Goal: Task Accomplishment & Management: Use online tool/utility

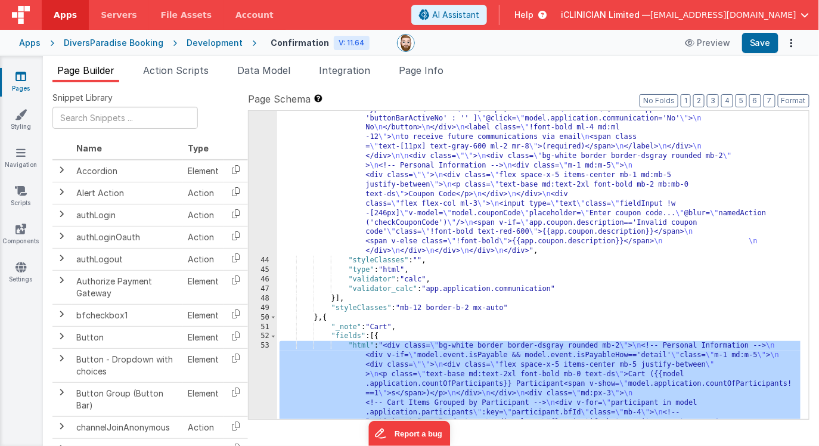
scroll to position [984, 0]
click at [22, 74] on icon at bounding box center [21, 76] width 11 height 12
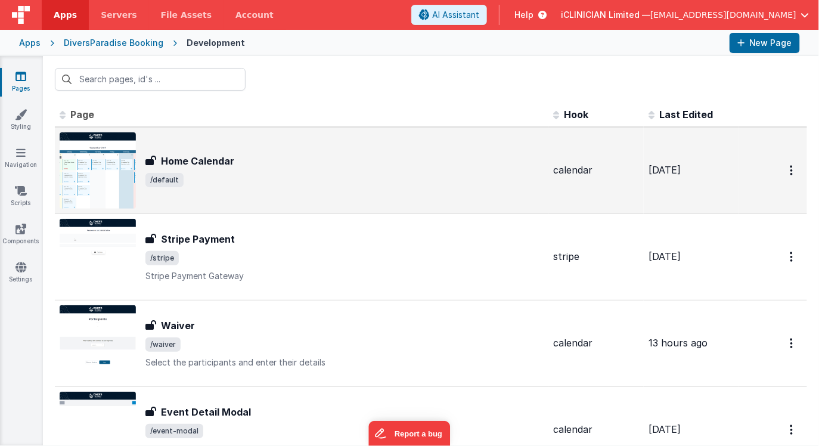
click at [190, 180] on span "/default" at bounding box center [345, 180] width 398 height 14
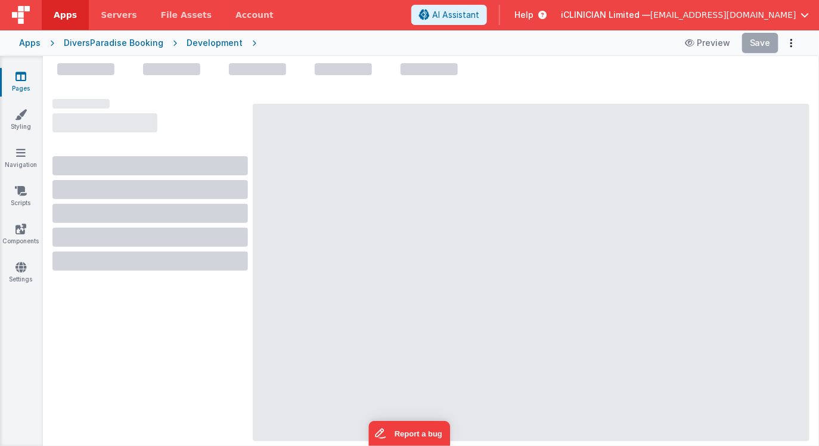
click at [23, 75] on icon at bounding box center [21, 76] width 11 height 12
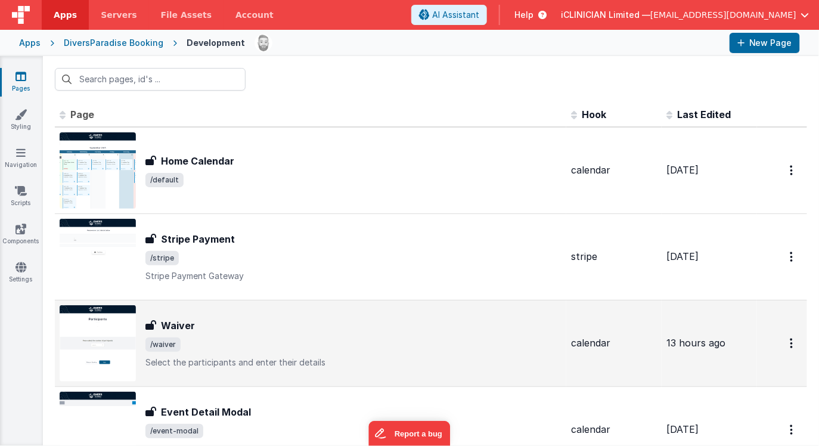
click at [276, 342] on span "/waiver" at bounding box center [354, 345] width 416 height 14
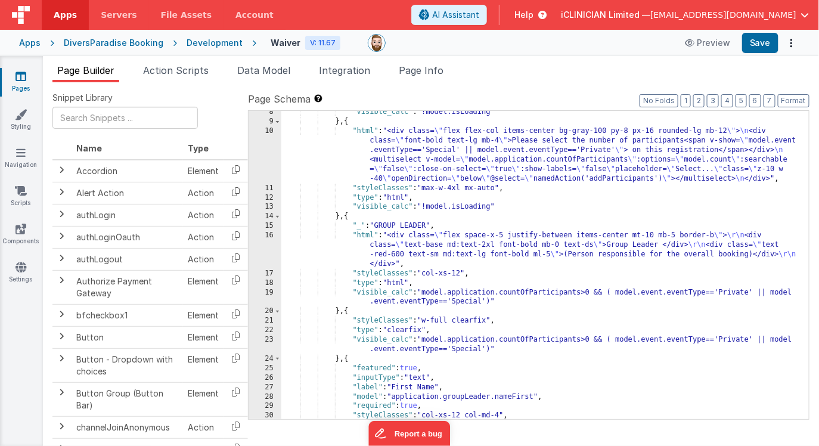
scroll to position [126, 0]
click at [278, 216] on span at bounding box center [277, 217] width 7 height 10
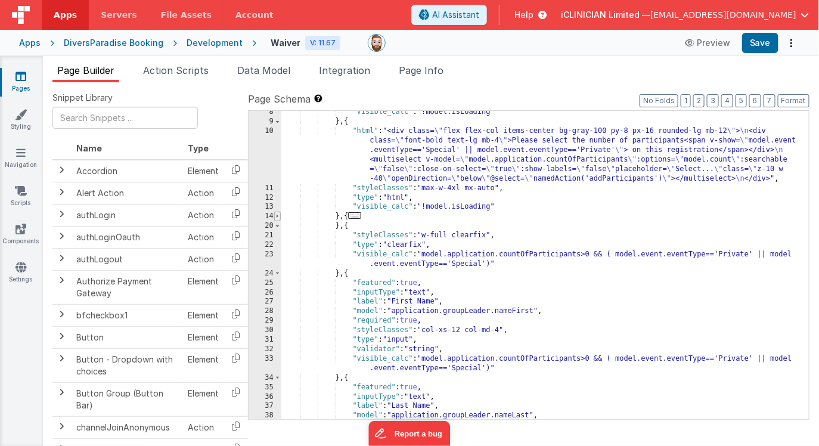
click at [278, 216] on span at bounding box center [277, 217] width 7 height 10
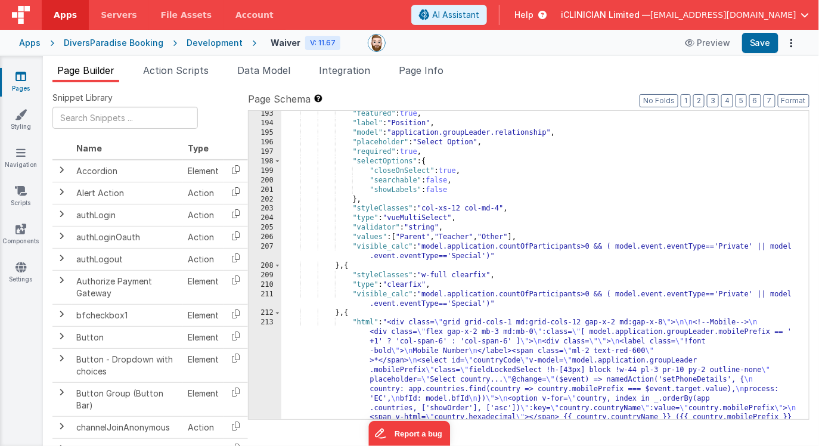
scroll to position [3792, 0]
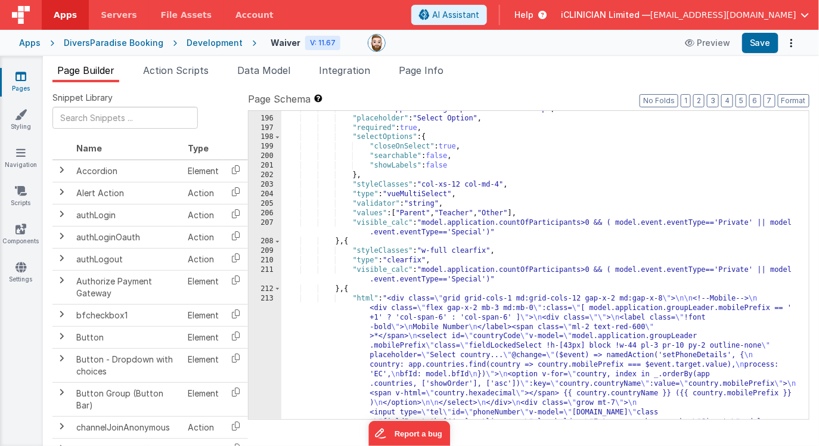
click at [349, 289] on div ""model" : "application.groupLeader.relationship" , "placeholder" : "Select Opti…" at bounding box center [545, 386] width 528 height 565
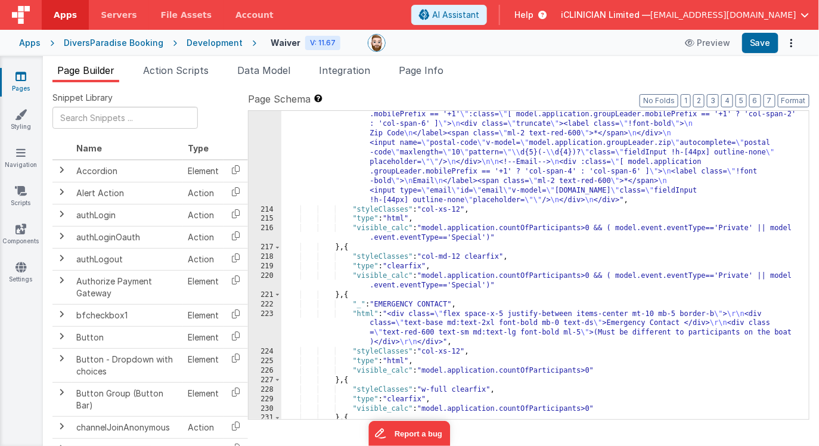
scroll to position [4146, 0]
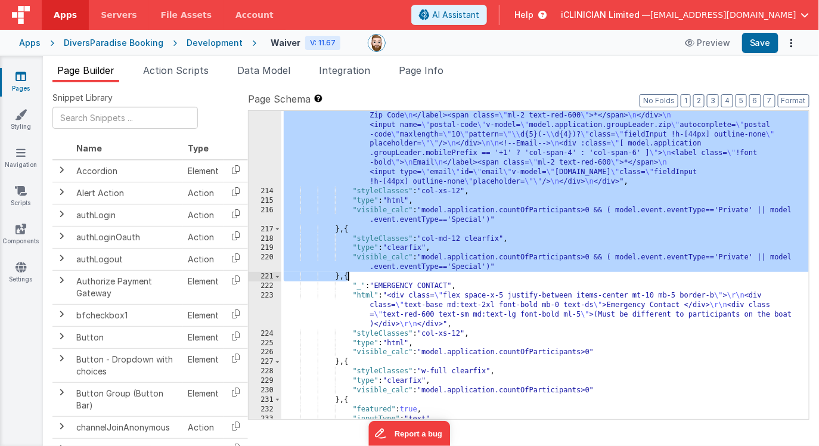
click at [348, 277] on div ""html" : "<div class= \" grid grid-cols-1 md:grid-cols-12 gap-x-2 md:gap-x-8 \"…" at bounding box center [545, 222] width 528 height 565
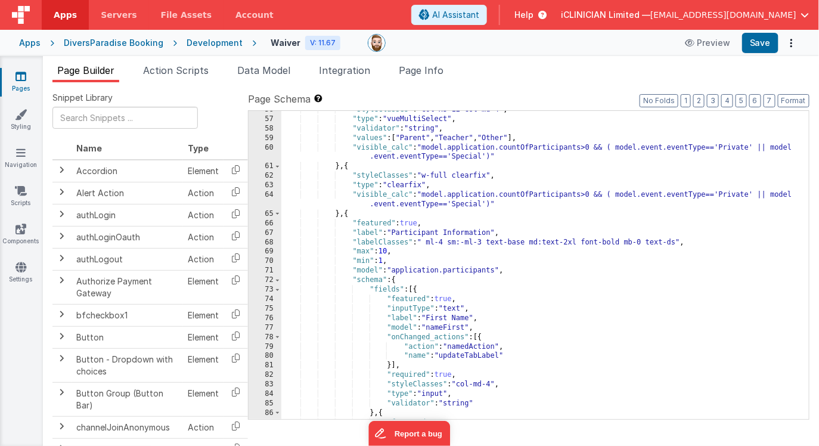
scroll to position [695, 0]
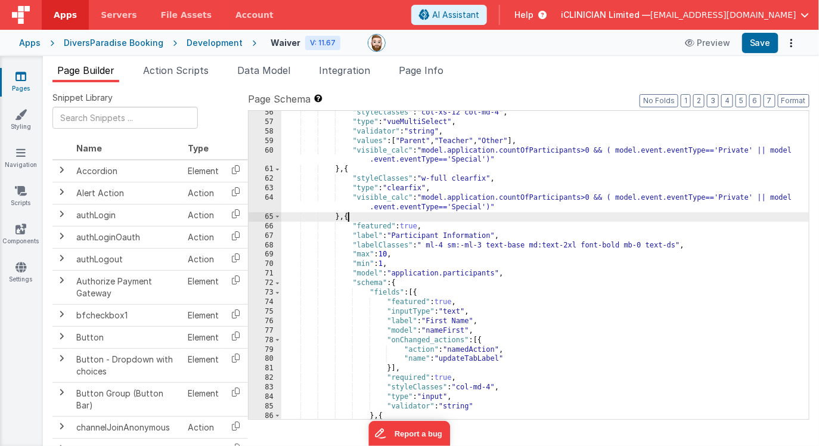
click at [348, 217] on div ""styleClasses" : "col-xs-12 col-md-4" , "type" : "vueMultiSelect" , "validator"…" at bounding box center [545, 271] width 528 height 327
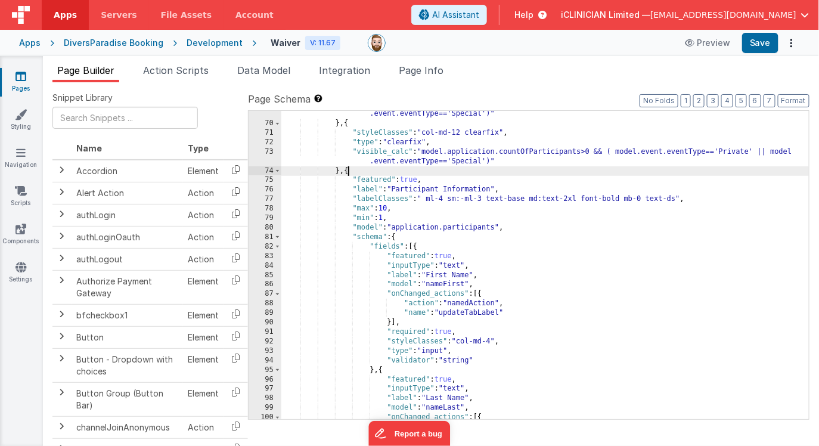
scroll to position [1085, 0]
click at [277, 243] on span at bounding box center [277, 245] width 7 height 10
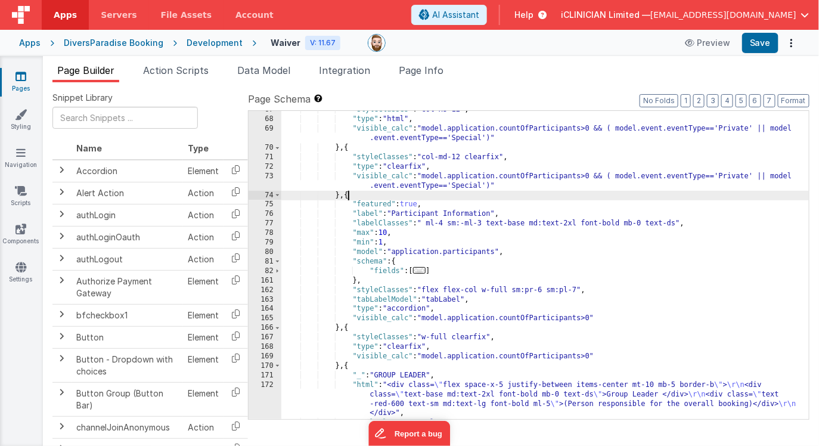
scroll to position [1058, 0]
click at [628, 224] on div ""styleClasses" : "col-xs-12" , "type" : "html" , "visible_calc" : "model.applic…" at bounding box center [545, 268] width 528 height 327
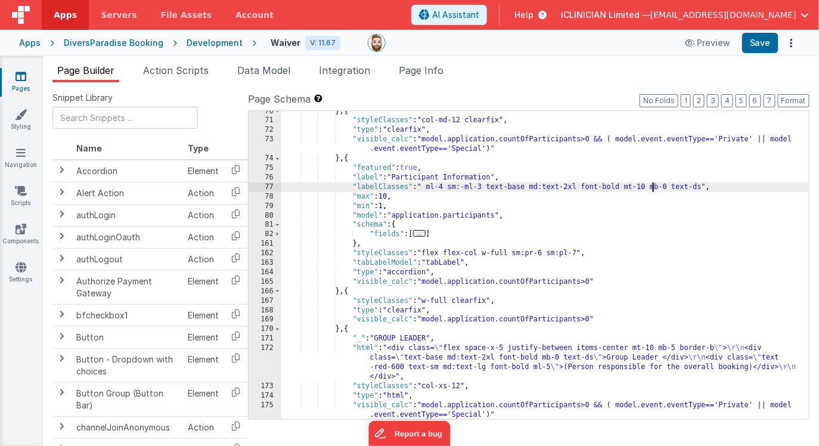
scroll to position [1123, 0]
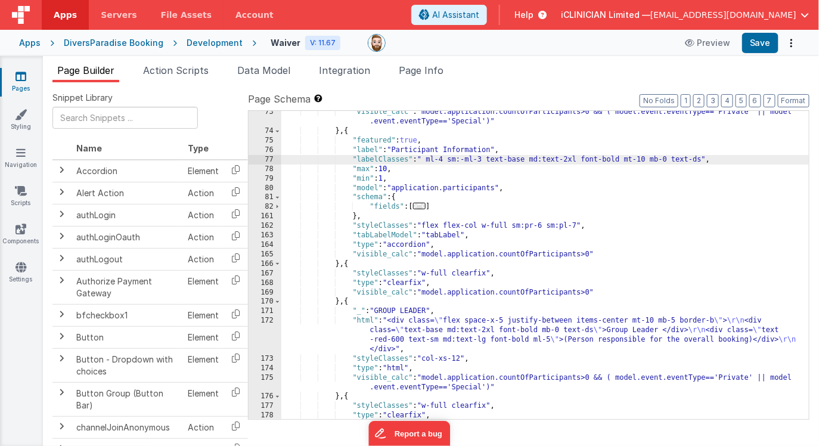
click at [347, 302] on div ""visible_calc" : "model.application.countOfParticipants>0 && ( model.event.even…" at bounding box center [545, 280] width 528 height 346
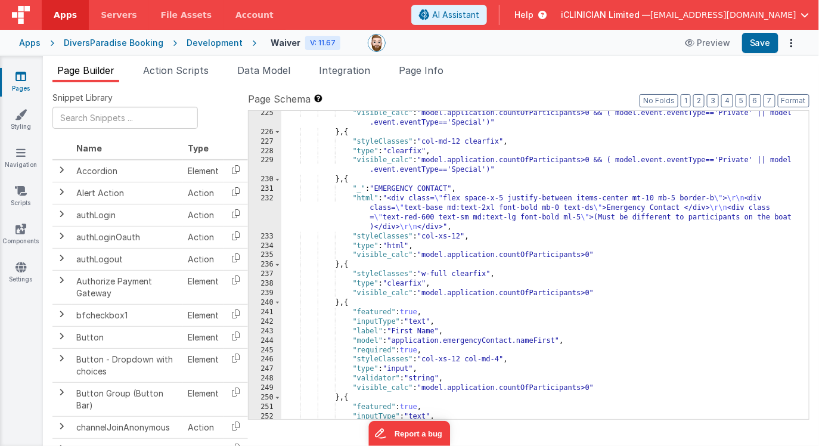
scroll to position [2120, 0]
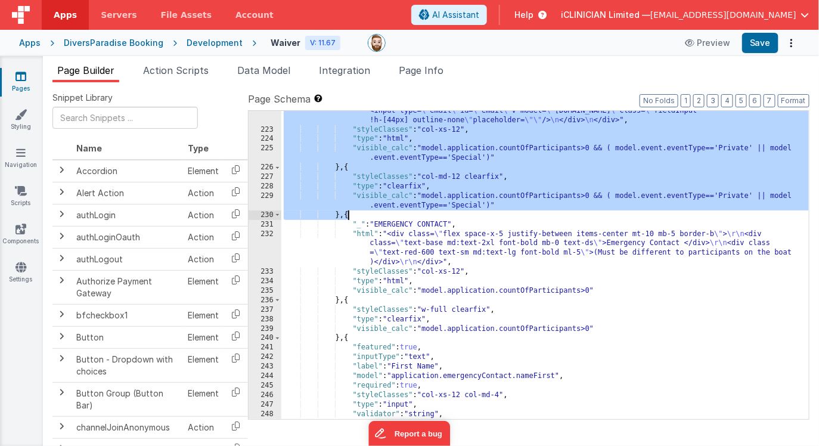
click at [348, 215] on div ""html" : "<div class= \" grid grid-cols-1 md:grid-cols-12 gap-x-2 md:gap-x-8 \"…" at bounding box center [545, 160] width 528 height 565
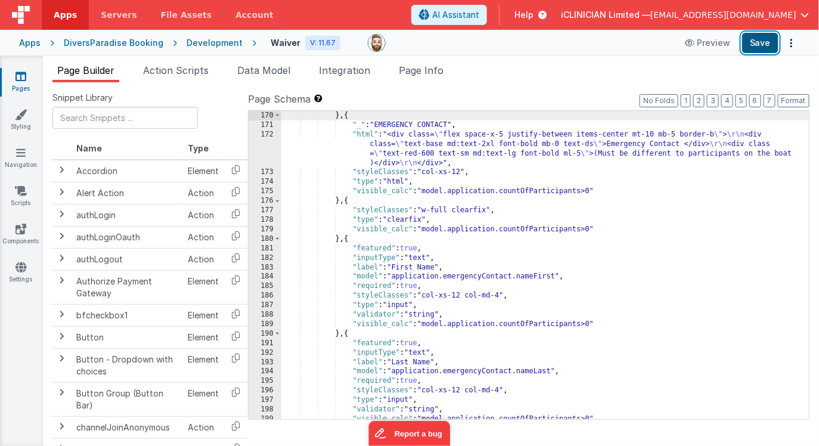
click at [766, 41] on button "Save" at bounding box center [760, 43] width 36 height 20
click at [537, 243] on div "} , { "_" : "EMERGENCY CONTACT" , "html" : "<div class= \" flex space-x-5 justi…" at bounding box center [545, 274] width 528 height 327
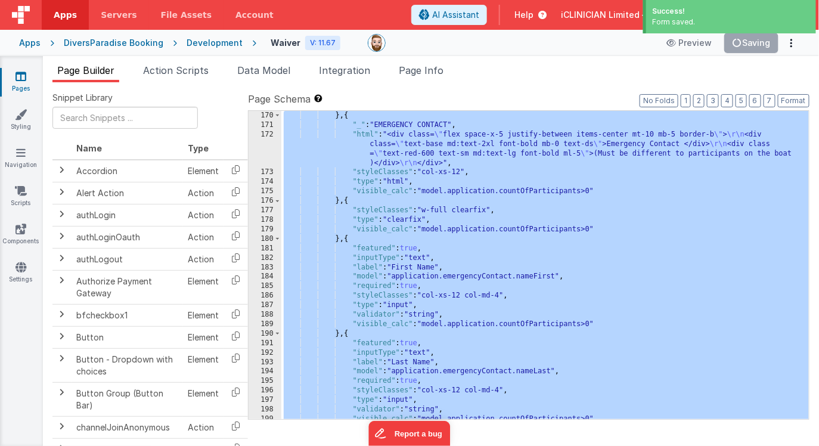
click at [482, 95] on label "Page Schema Shortcuts: Find: command-f Fold: command-option-L Unfold: command-o…" at bounding box center [529, 99] width 562 height 14
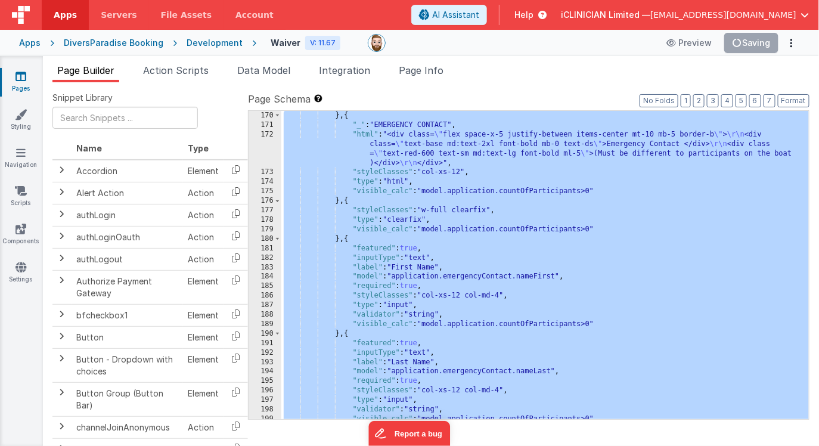
click at [437, 187] on div "} , { "_" : "EMERGENCY CONTACT" , "html" : "<div class= \" flex space-x-5 justi…" at bounding box center [545, 274] width 528 height 327
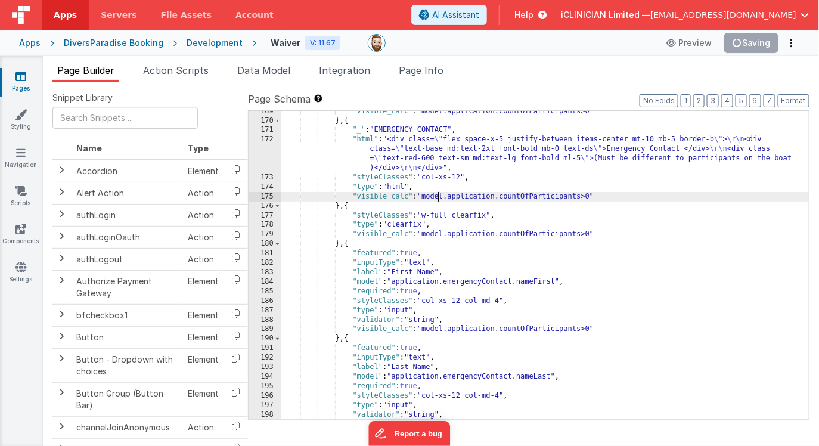
scroll to position [1304, 0]
click at [668, 99] on button "No Folds" at bounding box center [659, 100] width 39 height 13
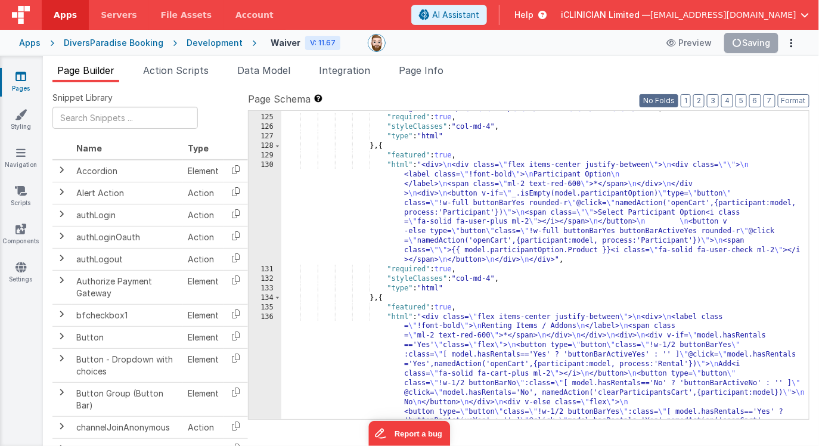
scroll to position [2629, 0]
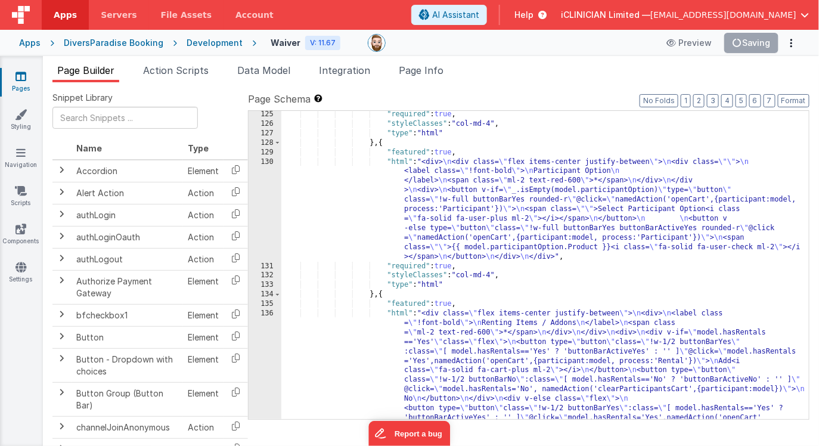
click at [560, 234] on div ""required" : true , "styleClasses" : "col-md-4" , "type" : "html" } , { "featur…" at bounding box center [545, 344] width 528 height 469
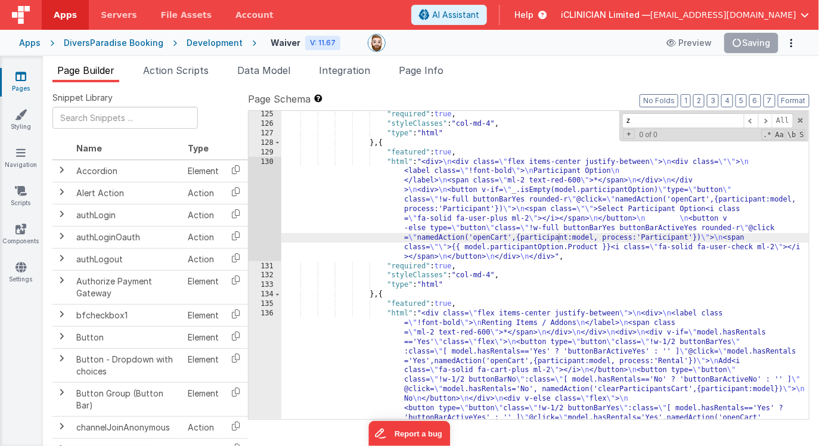
scroll to position [4267, 0]
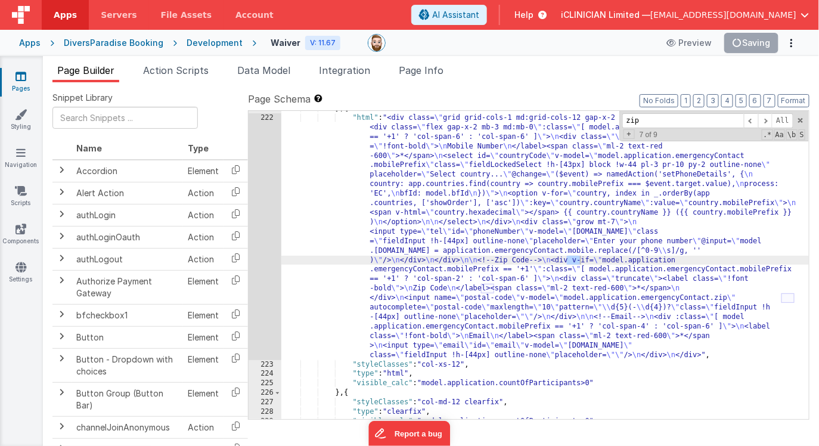
type input "zip"
click at [690, 260] on div "} , { "html" : "<div class= \" grid grid-cols-1 md:grid-cols-12 gap-x-2 md:gap-…" at bounding box center [545, 267] width 528 height 327
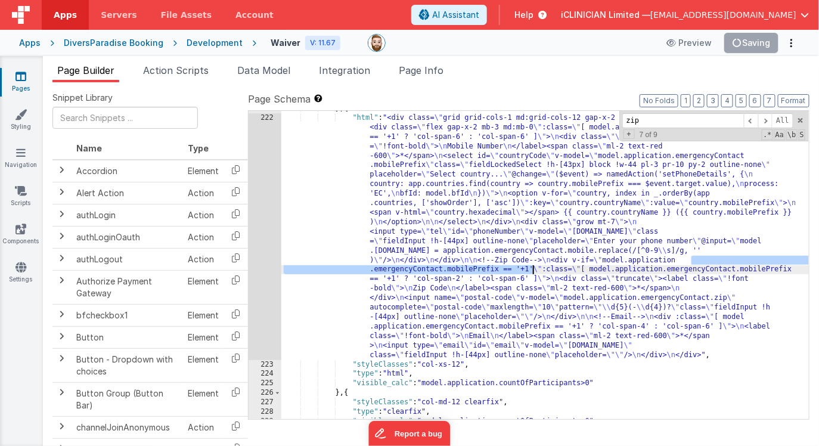
click at [533, 268] on div "} , { "html" : "<div class= \" grid grid-cols-1 md:grid-cols-12 gap-x-2 md:gap-…" at bounding box center [545, 267] width 528 height 327
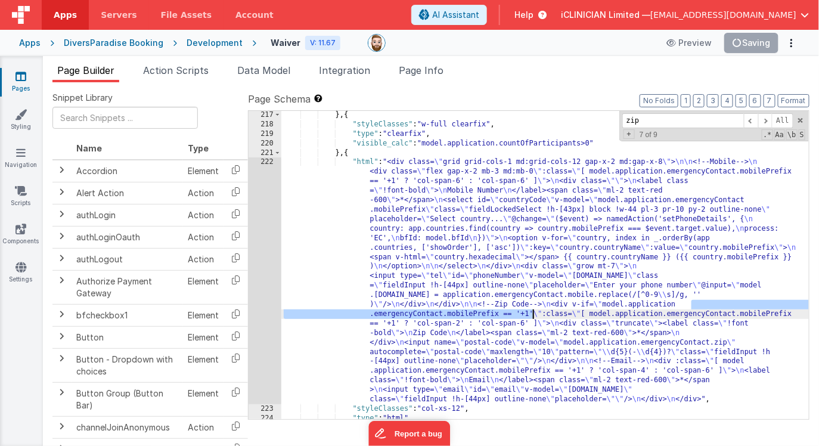
scroll to position [4198, 0]
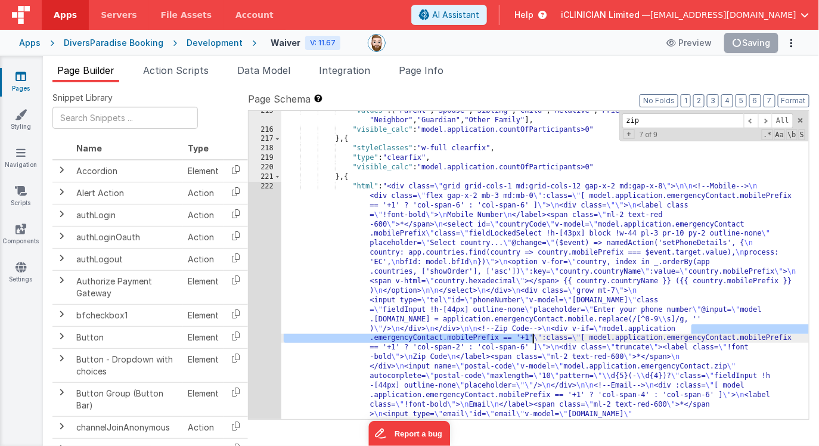
click at [462, 298] on div ""values" : [ "Parent" , "Spouse" , "Sibling" , "Child" , "Relative" , "Friend" …" at bounding box center [545, 393] width 528 height 574
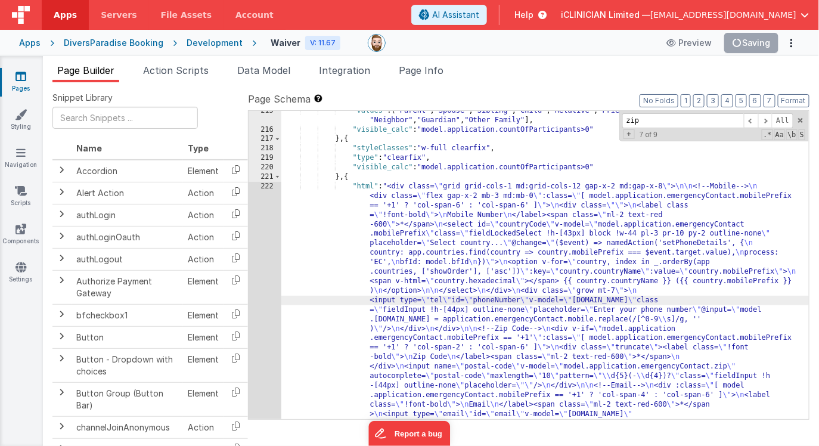
click at [269, 285] on div "215 216 217 218 219 220 221 222 223" at bounding box center [265, 393] width 33 height 574
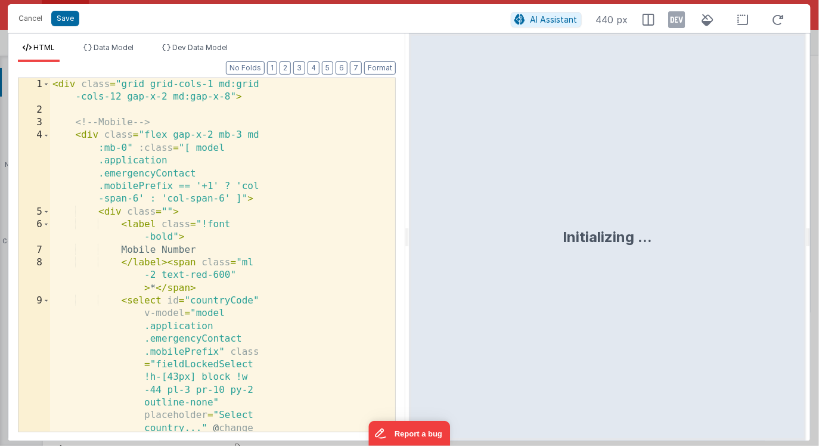
scroll to position [4217, 0]
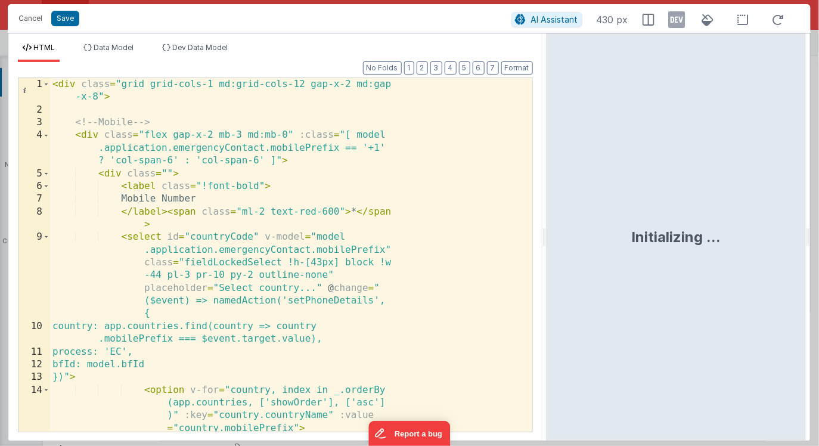
drag, startPoint x: 408, startPoint y: 240, endPoint x: 547, endPoint y: 247, distance: 139.7
click at [547, 247] on html "Cancel Save AI Assistant 430 px HTML Data Model Dev Data Model Format 7 6 5 4 3…" at bounding box center [409, 223] width 819 height 446
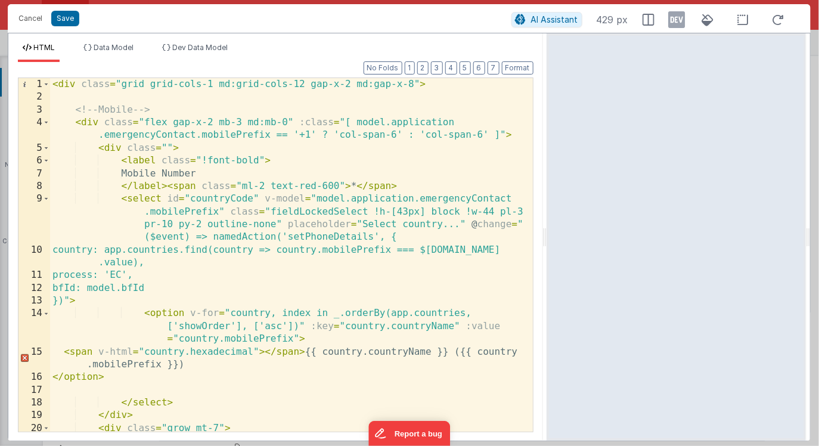
scroll to position [0, 0]
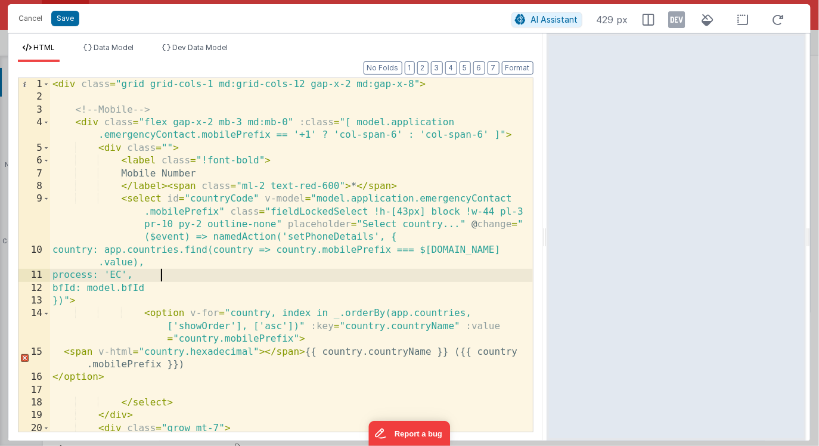
click at [384, 271] on div "< div class = "grid grid-cols-1 md:grid-cols-12 gap-x-2 md:gap-x-8" > <!-- Mobi…" at bounding box center [291, 293] width 483 height 430
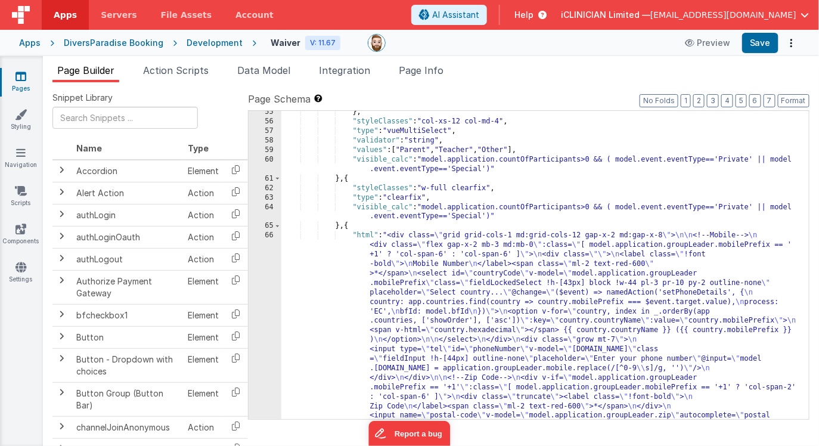
scroll to position [725, 0]
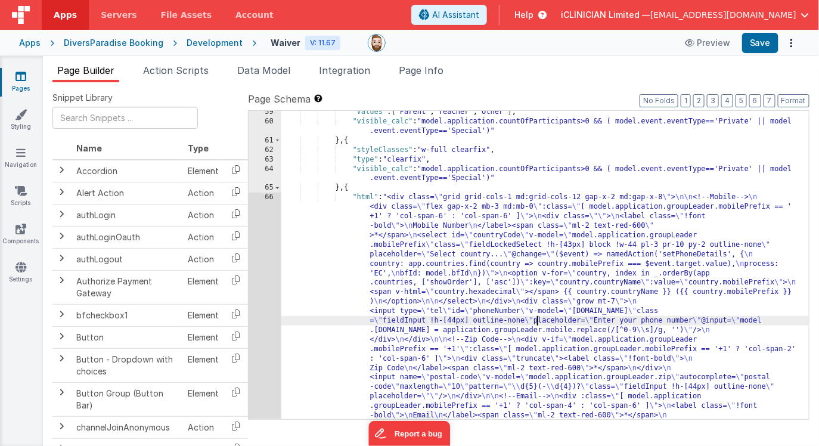
click at [537, 324] on div ""values" : [ "Parent" , "Teacher" , "Other" ] , "visible_calc" : "model.applica…" at bounding box center [545, 389] width 528 height 565
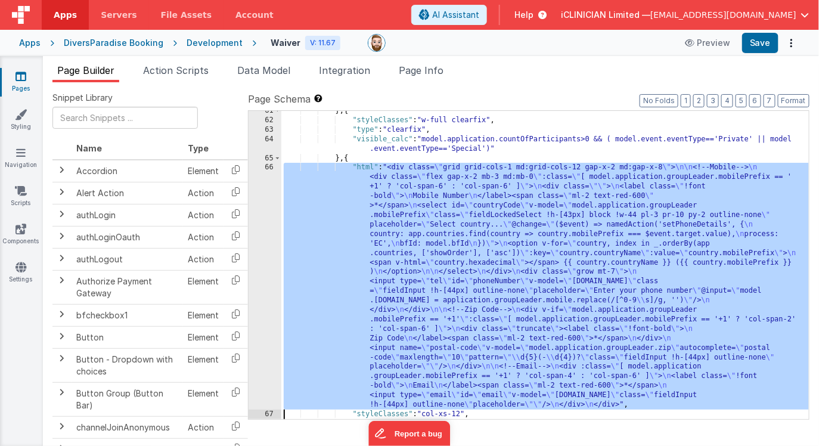
scroll to position [754, 0]
click at [267, 289] on div "61 62 63 64 65 66 67 68 69" at bounding box center [265, 269] width 33 height 327
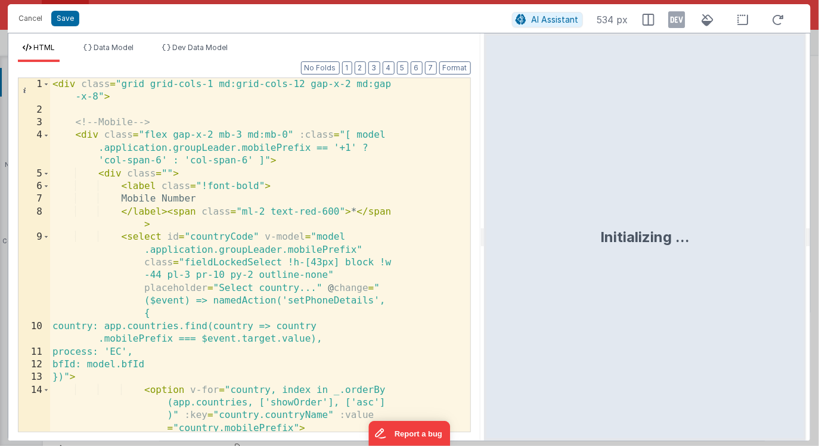
drag, startPoint x: 407, startPoint y: 240, endPoint x: 485, endPoint y: 239, distance: 77.5
click at [485, 239] on html "Cancel Save AI Assistant 534 px HTML Data Model Dev Data Model Format 7 6 5 4 3…" at bounding box center [409, 223] width 819 height 446
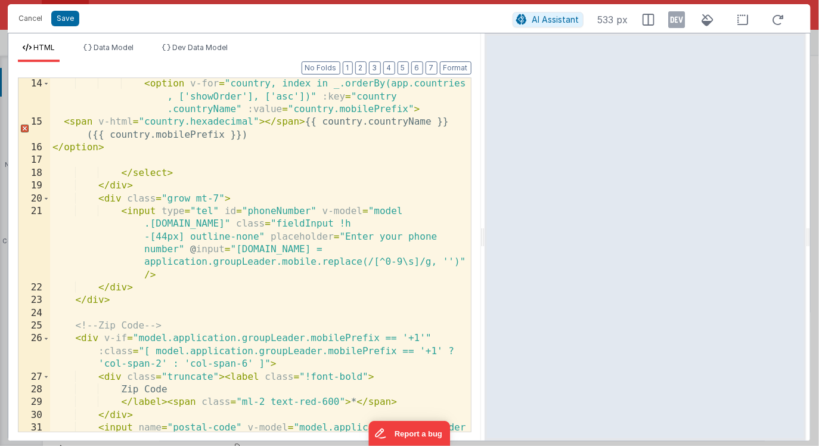
scroll to position [277, 0]
